Goal: Find specific page/section: Find specific page/section

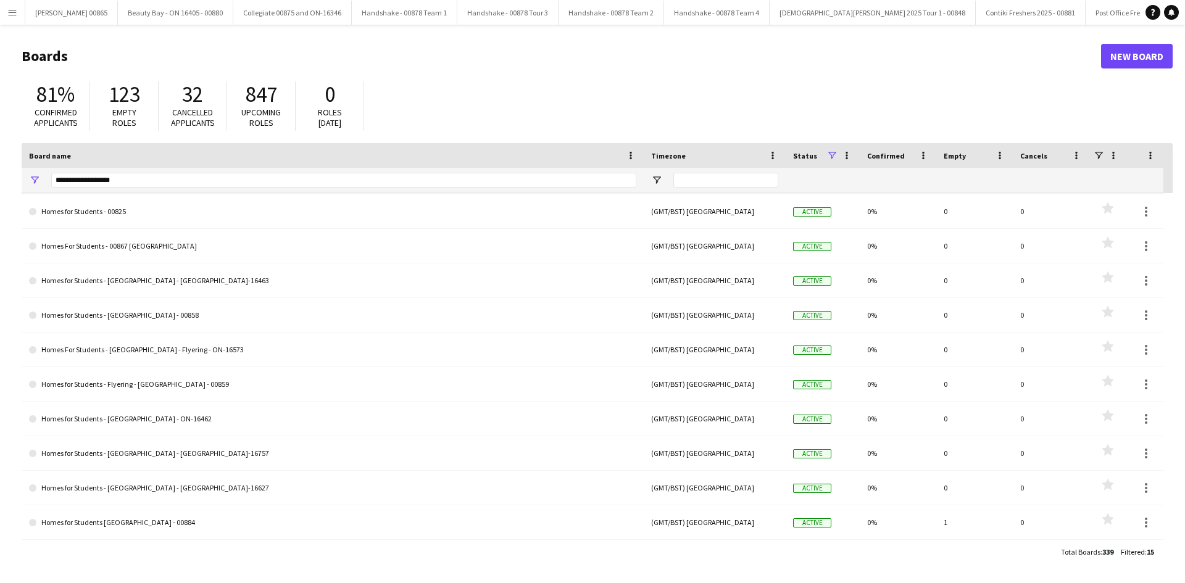
scroll to position [172, 0]
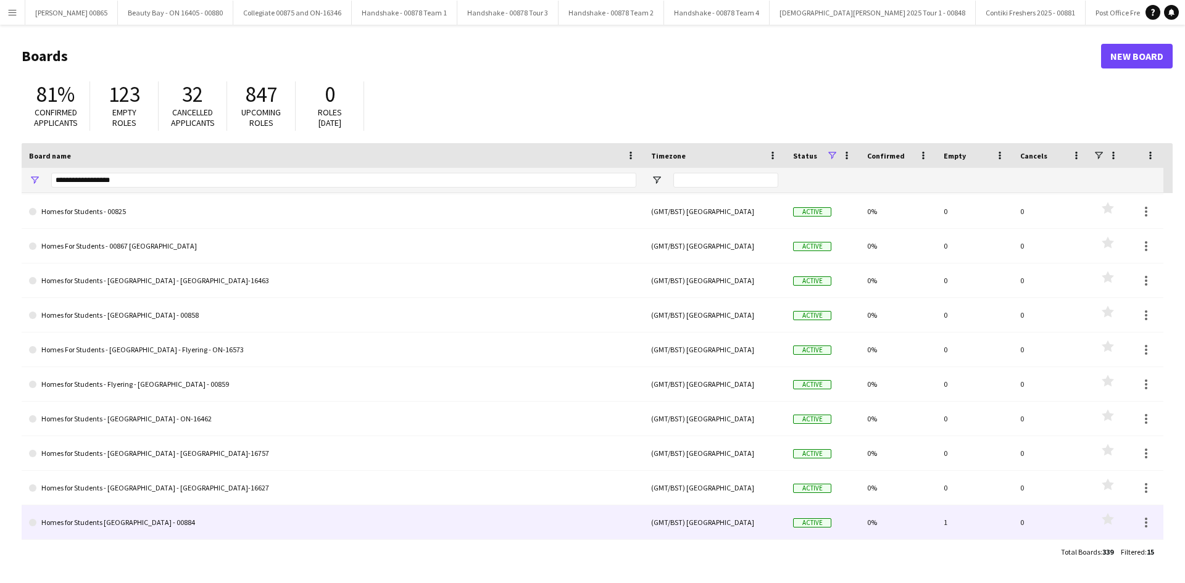
click at [143, 522] on link "Homes for Students [GEOGRAPHIC_DATA] - 00884" at bounding box center [332, 522] width 607 height 35
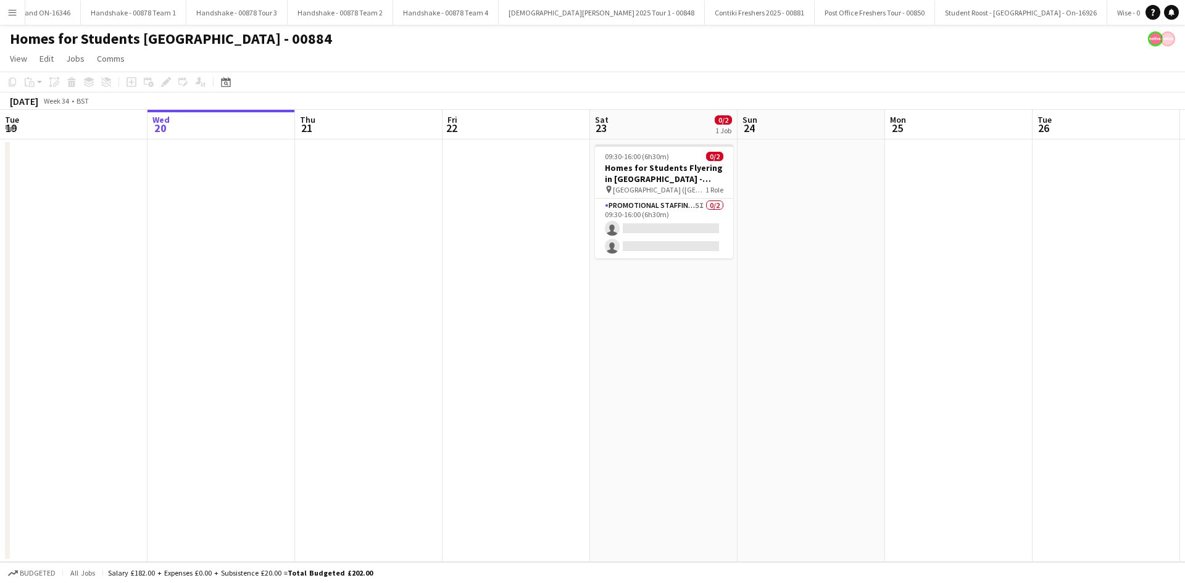
scroll to position [0, 478]
click at [670, 217] on app-card-role "Promotional Staffing (Brand Ambassadors) 5I 0/2 09:30-16:00 (6h30m) single-neut…" at bounding box center [664, 229] width 138 height 60
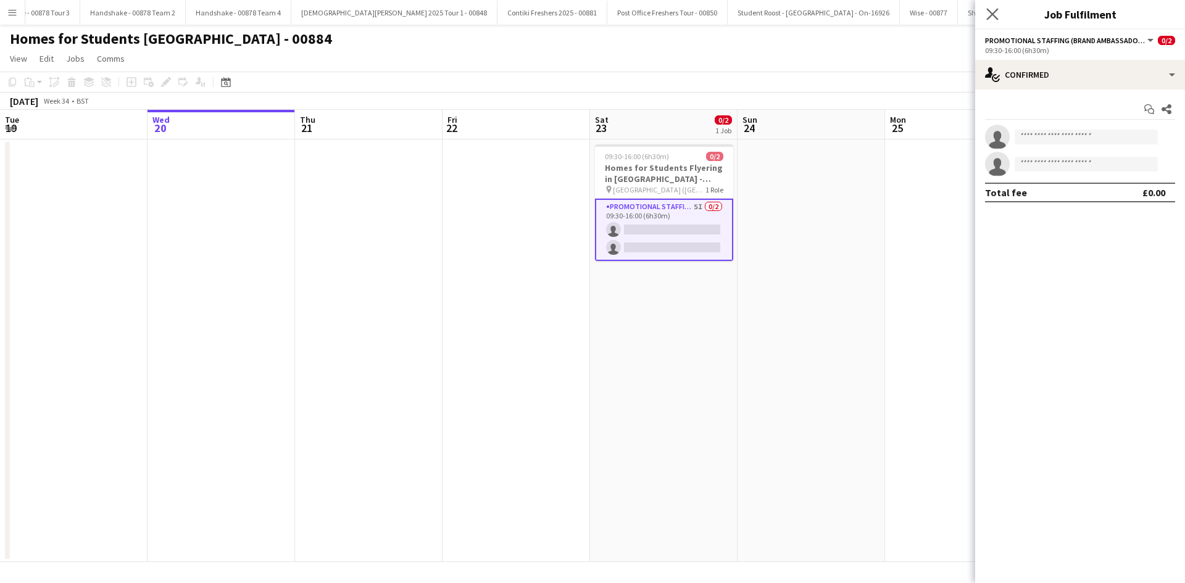
click at [998, 12] on app-icon "Close pop-in" at bounding box center [992, 15] width 18 height 18
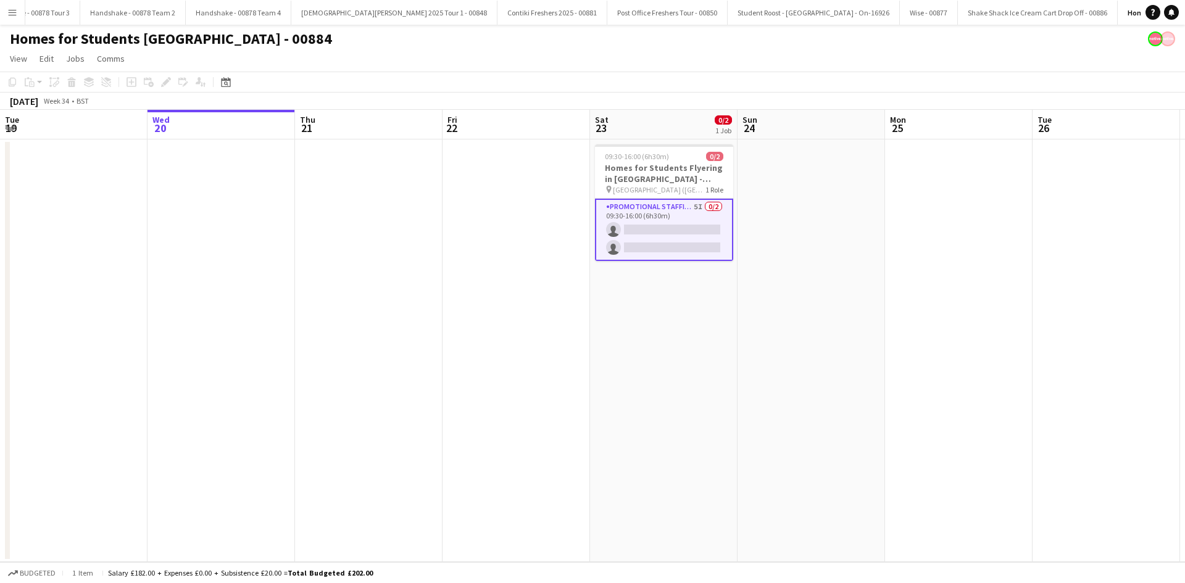
click at [639, 231] on app-card-role "Promotional Staffing (Brand Ambassadors) 5I 0/2 09:30-16:00 (6h30m) single-neut…" at bounding box center [664, 230] width 138 height 62
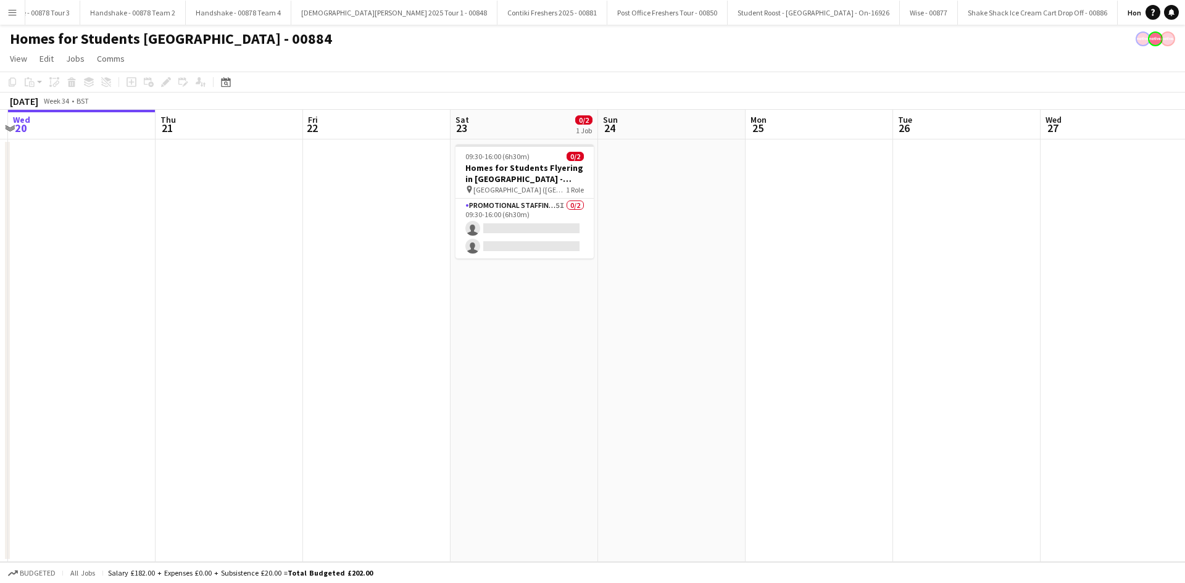
scroll to position [0, 448]
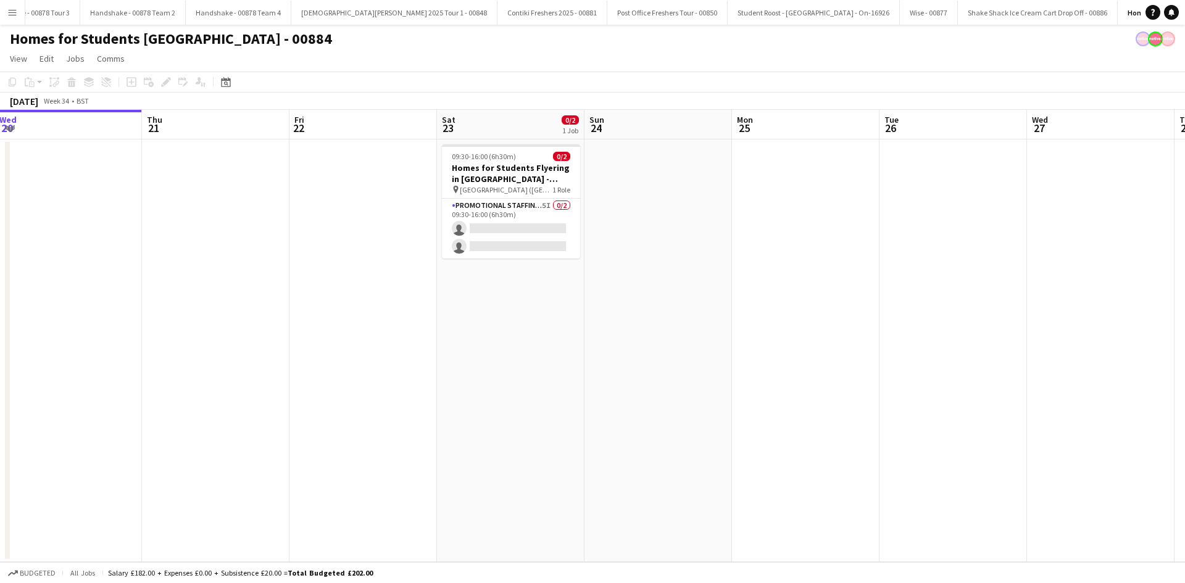
drag, startPoint x: 790, startPoint y: 242, endPoint x: 637, endPoint y: 247, distance: 153.1
click at [637, 247] on app-calendar-viewport "Sun 17 Mon 18 Tue 19 Wed 20 Thu 21 Fri 22 Sat 23 0/2 1 Job Sun 24 Mon 25 Tue 26…" at bounding box center [592, 336] width 1185 height 452
drag, startPoint x: 681, startPoint y: 259, endPoint x: 962, endPoint y: 246, distance: 282.2
click at [962, 246] on app-calendar-viewport "Sun 17 Mon 18 Tue 19 Wed 20 Thu 21 Fri 22 Sat 23 0/2 1 Job Sun 24 Mon 25 Tue 26…" at bounding box center [592, 336] width 1185 height 452
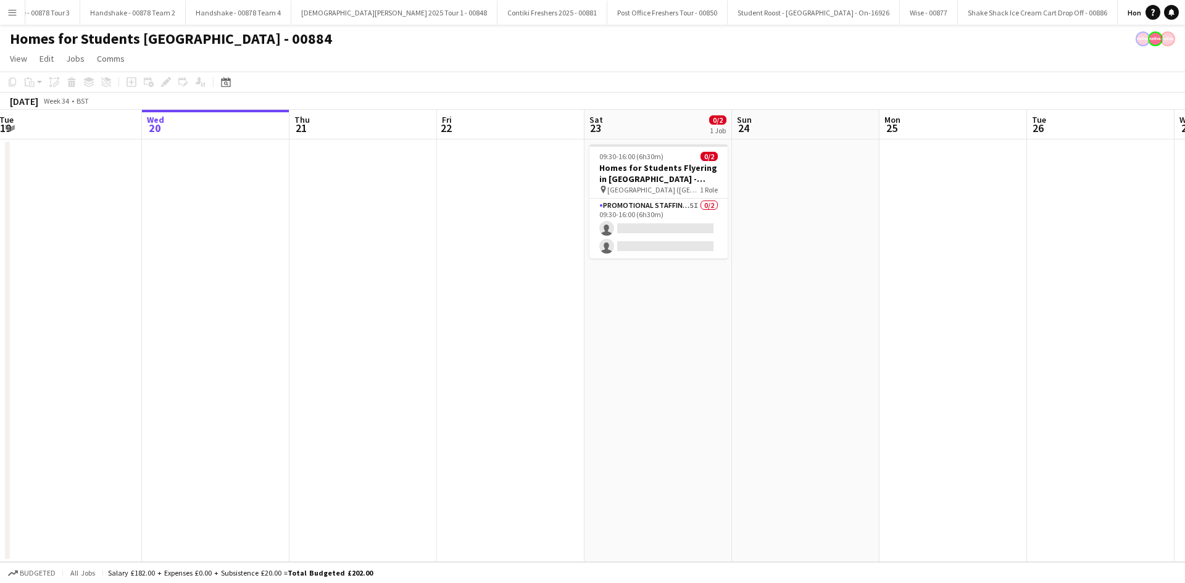
scroll to position [0, 313]
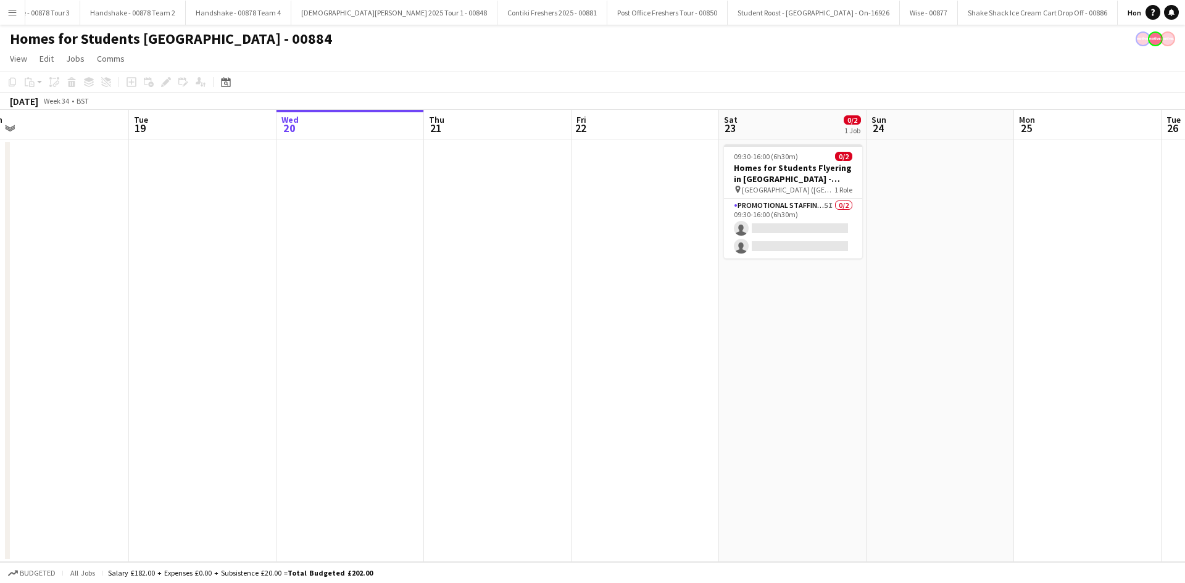
click at [9, 16] on app-icon "Menu" at bounding box center [12, 12] width 10 height 10
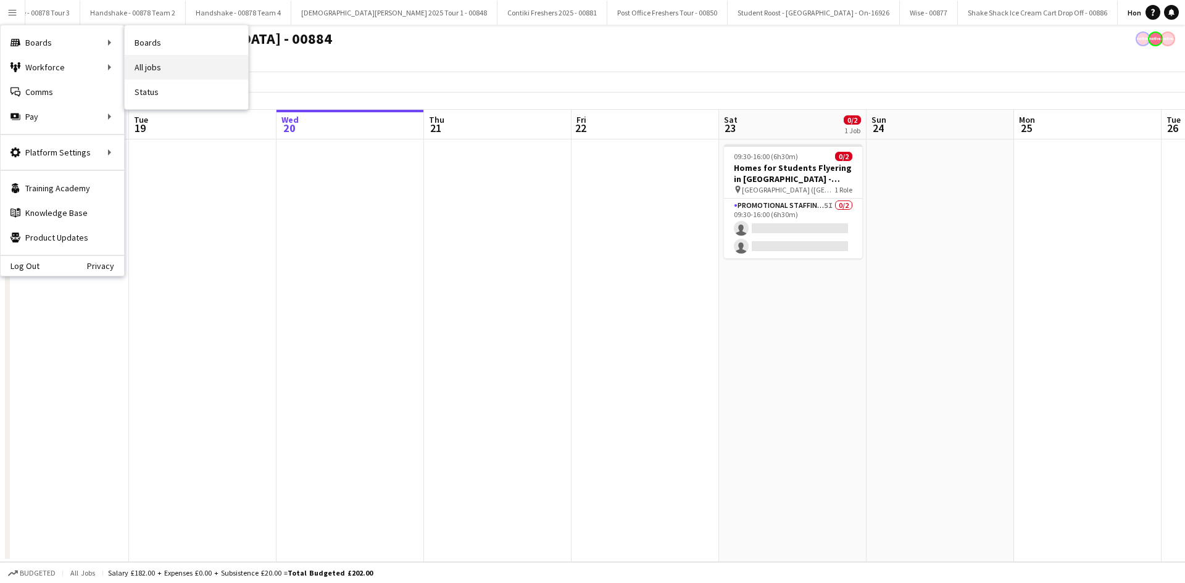
click at [191, 65] on link "All jobs" at bounding box center [186, 67] width 123 height 25
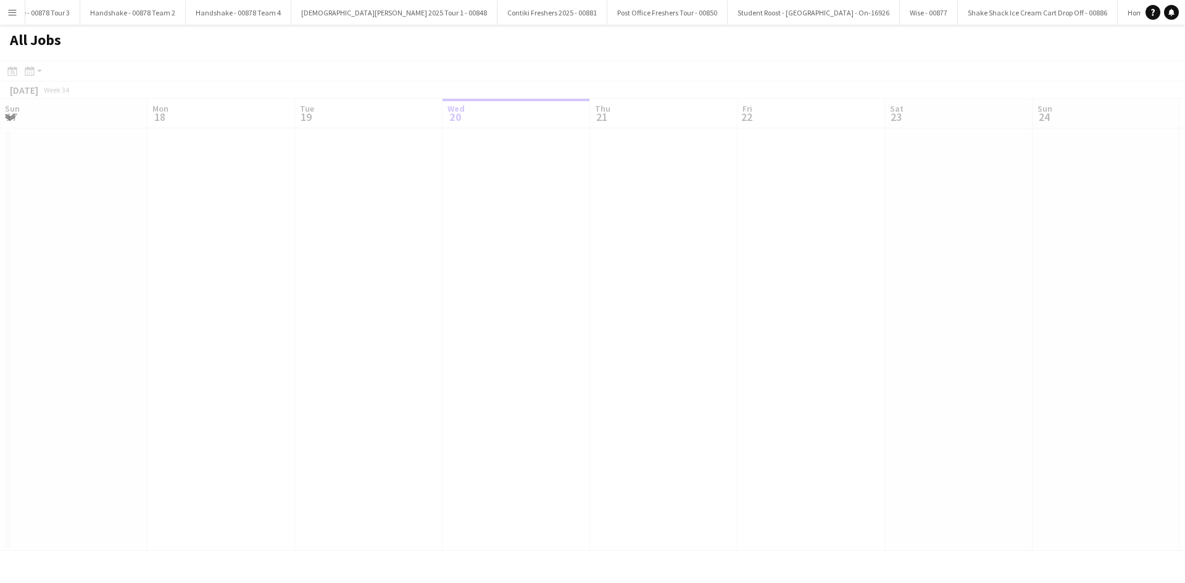
scroll to position [0, 295]
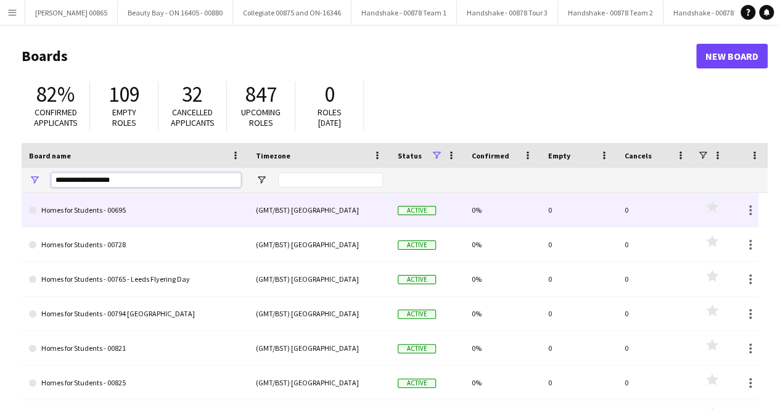
click at [138, 183] on input "**********" at bounding box center [146, 180] width 190 height 15
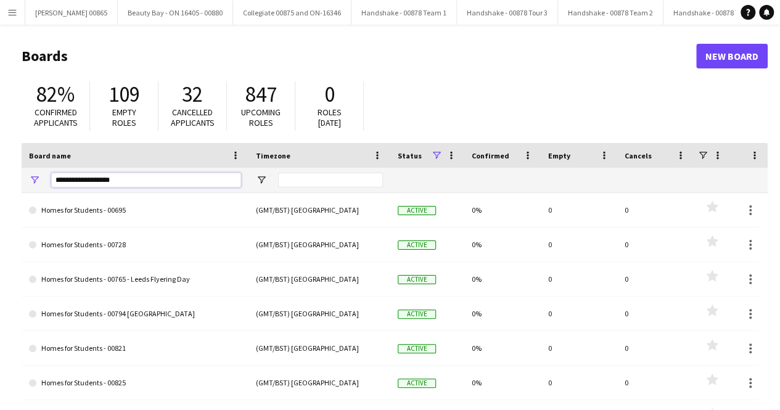
click at [138, 183] on input "**********" at bounding box center [146, 180] width 190 height 15
type input "**********"
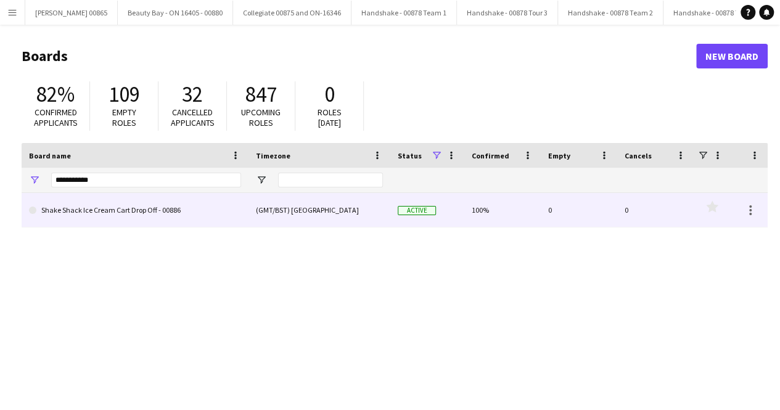
click at [122, 210] on link "Shake Shack Ice Cream Cart Drop Off - 00886" at bounding box center [135, 210] width 212 height 35
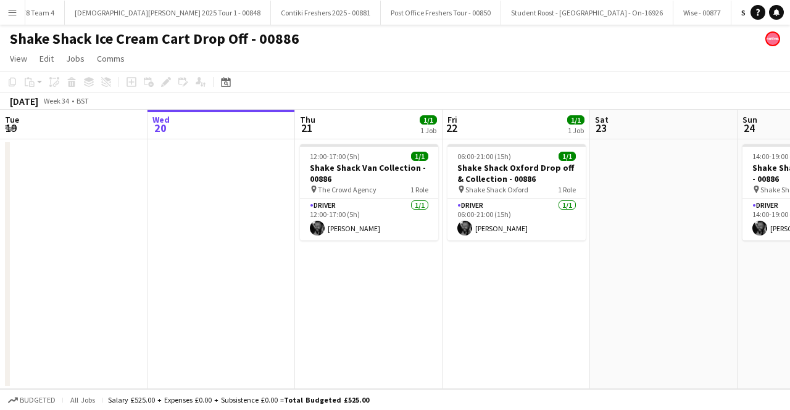
scroll to position [0, 746]
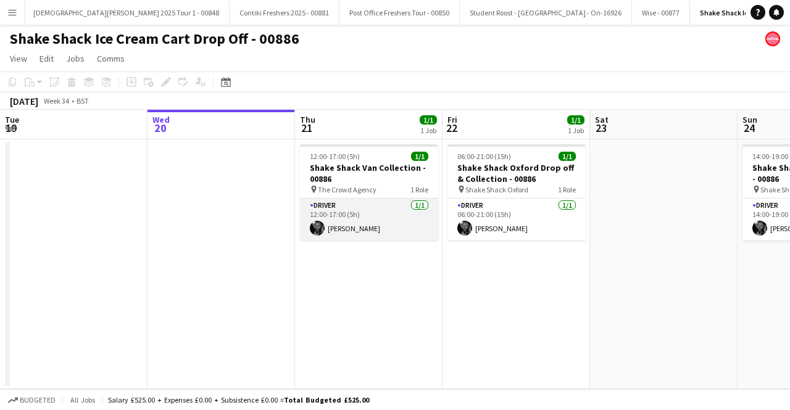
click at [356, 231] on app-card-role "Driver [DATE] 12:00-17:00 (5h) [PERSON_NAME]" at bounding box center [369, 220] width 138 height 42
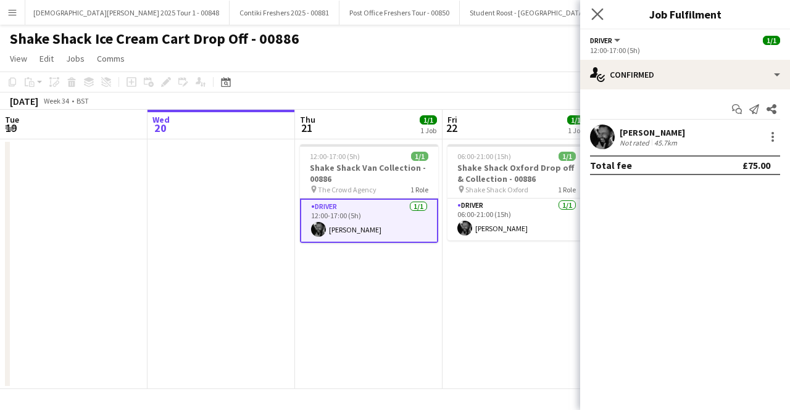
click at [603, 20] on app-icon "Close pop-in" at bounding box center [598, 15] width 18 height 18
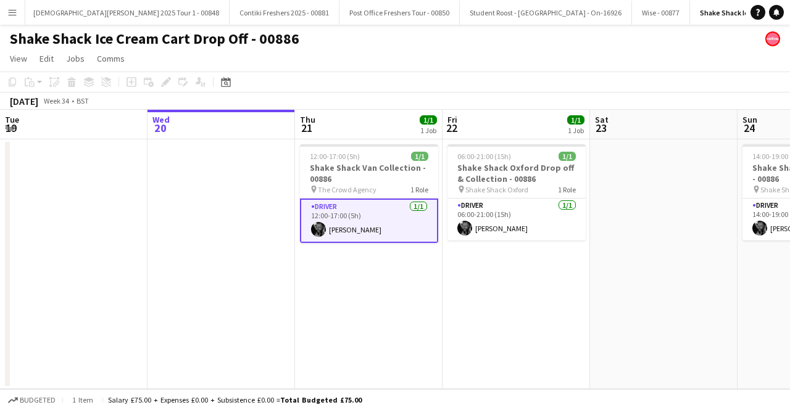
drag, startPoint x: 263, startPoint y: 368, endPoint x: 480, endPoint y: 404, distance: 220.2
click at [480, 404] on div "Budgeted 1 item Salary £75.00 + Expenses £0.00 + Subsistence £0.00 = Total Budg…" at bounding box center [395, 399] width 790 height 21
